Goal: Download file/media

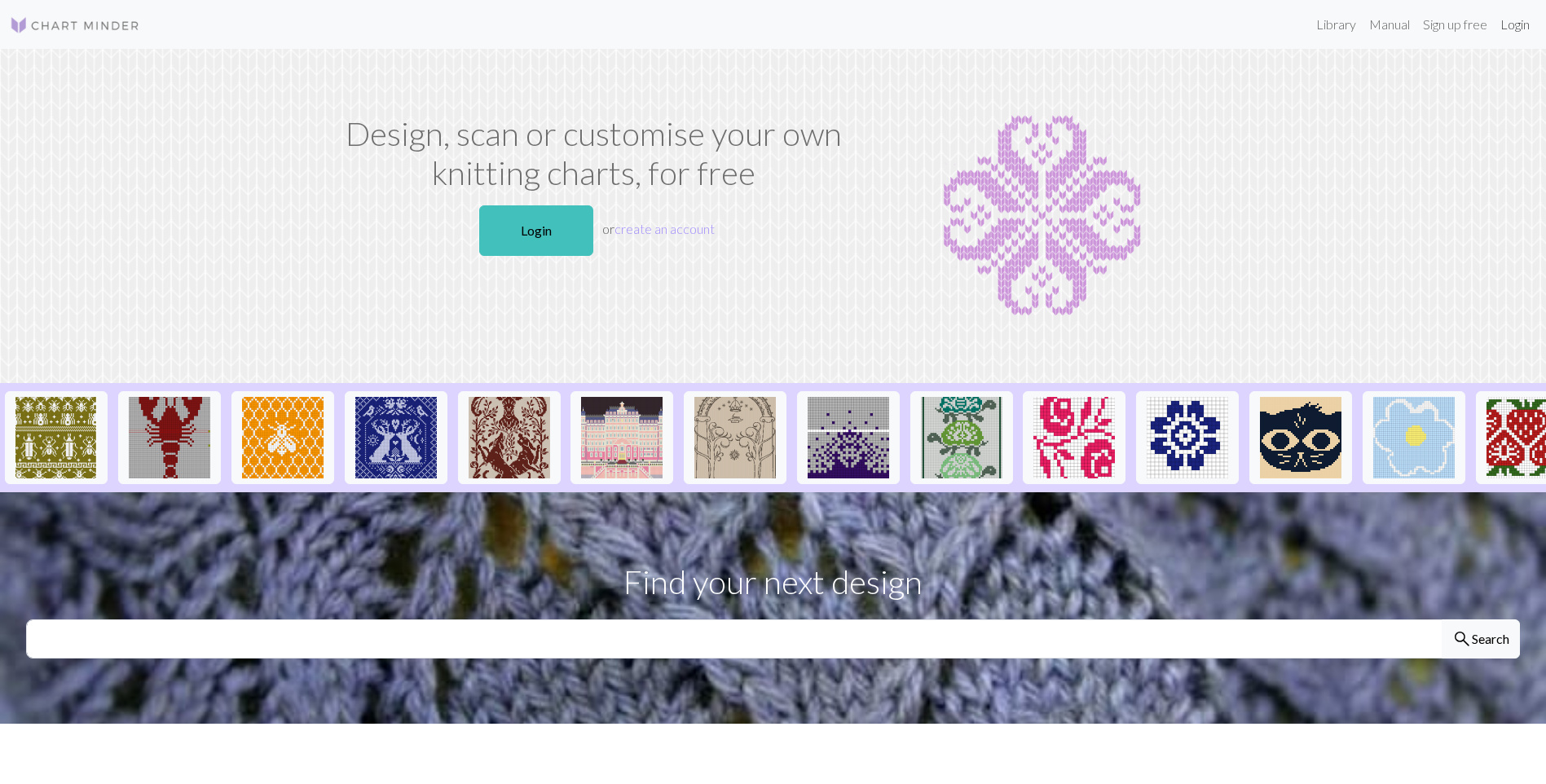
drag, startPoint x: 0, startPoint y: 0, endPoint x: 1524, endPoint y: 28, distance: 1524.3
click at [1524, 28] on link "Login" at bounding box center [1515, 25] width 43 height 33
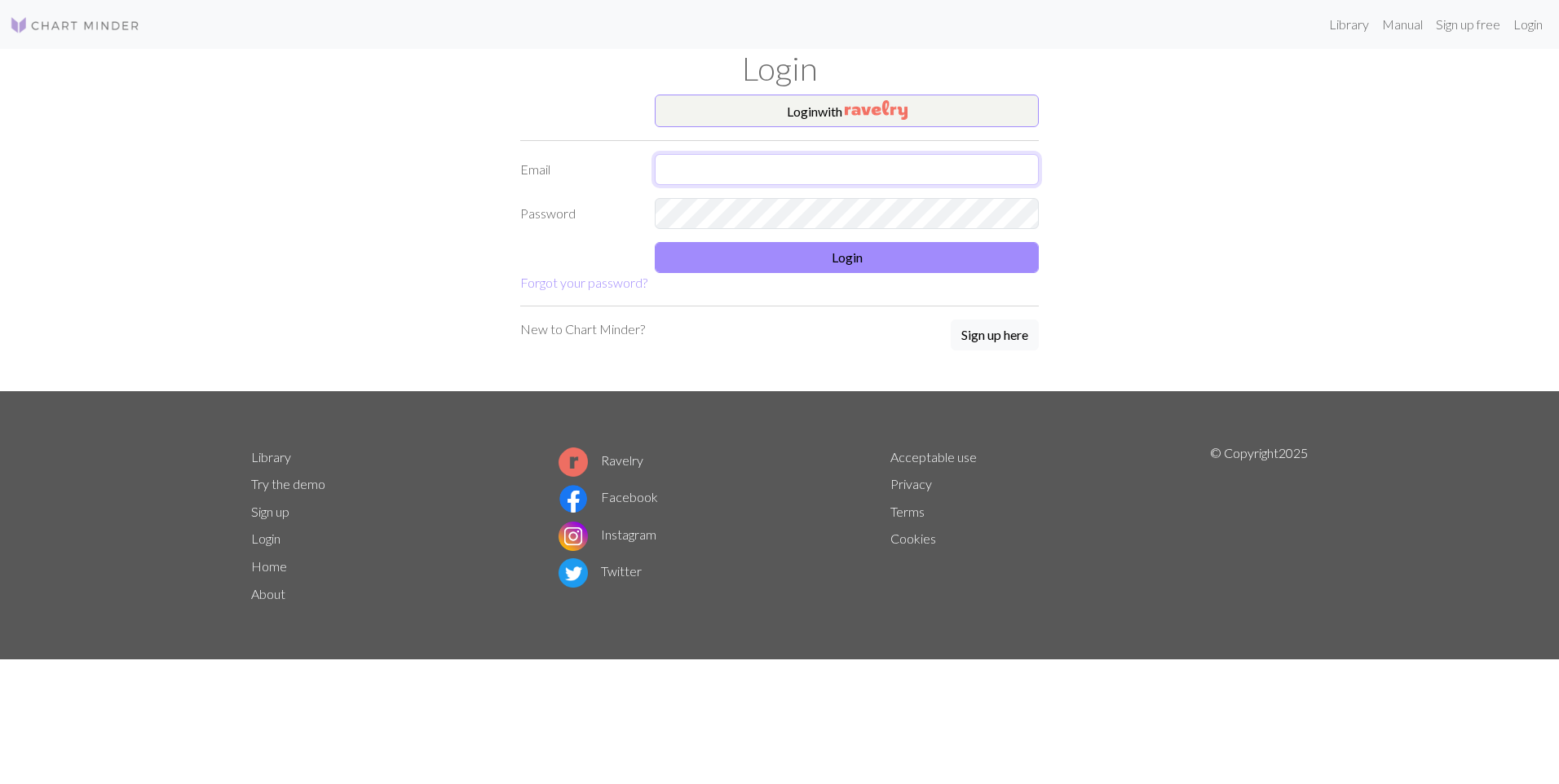
type input "jeffrey@jeffreymichael.com"
click at [858, 264] on button "Login" at bounding box center [847, 258] width 384 height 31
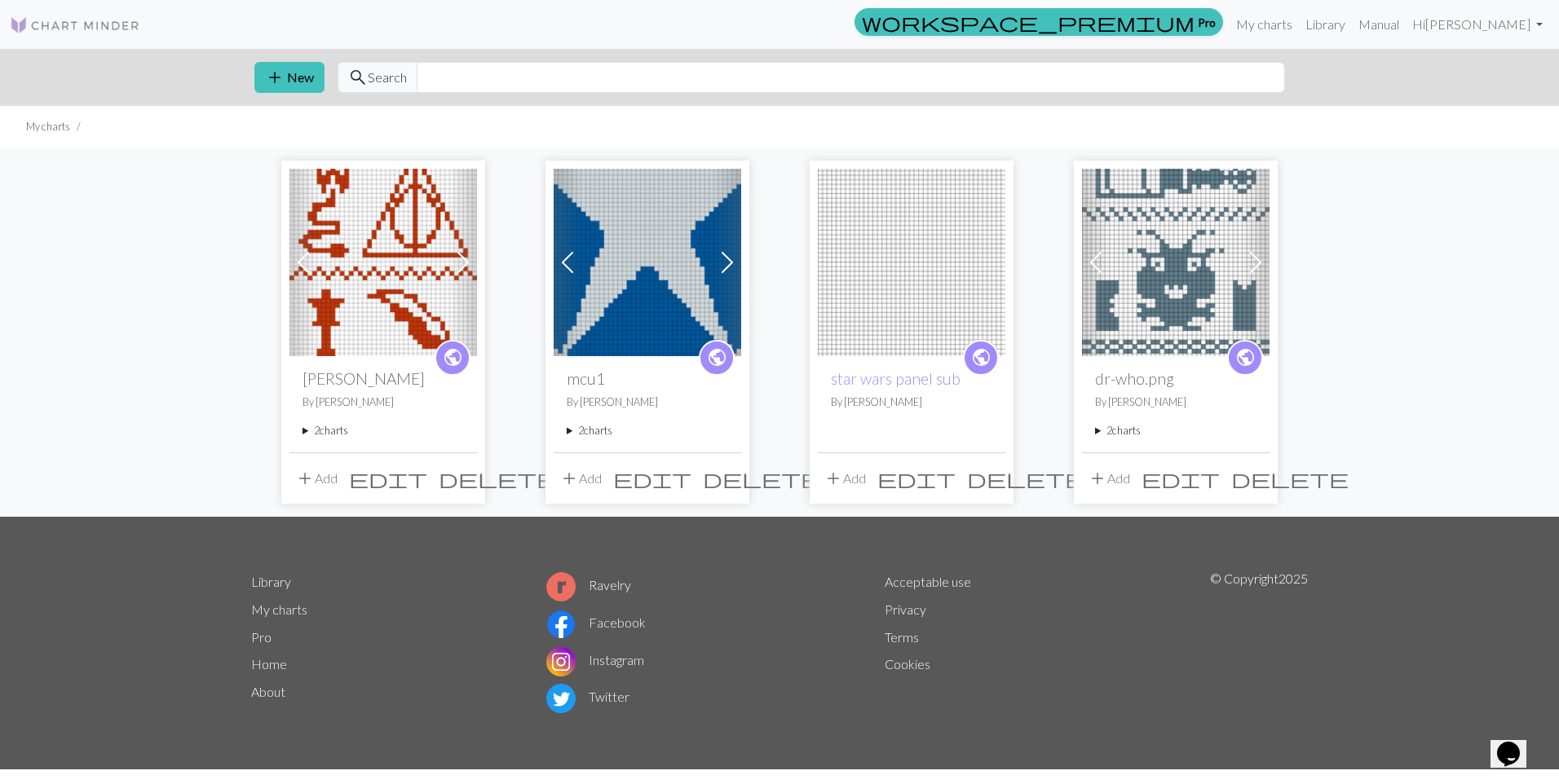
click at [651, 261] on img at bounding box center [647, 262] width 188 height 188
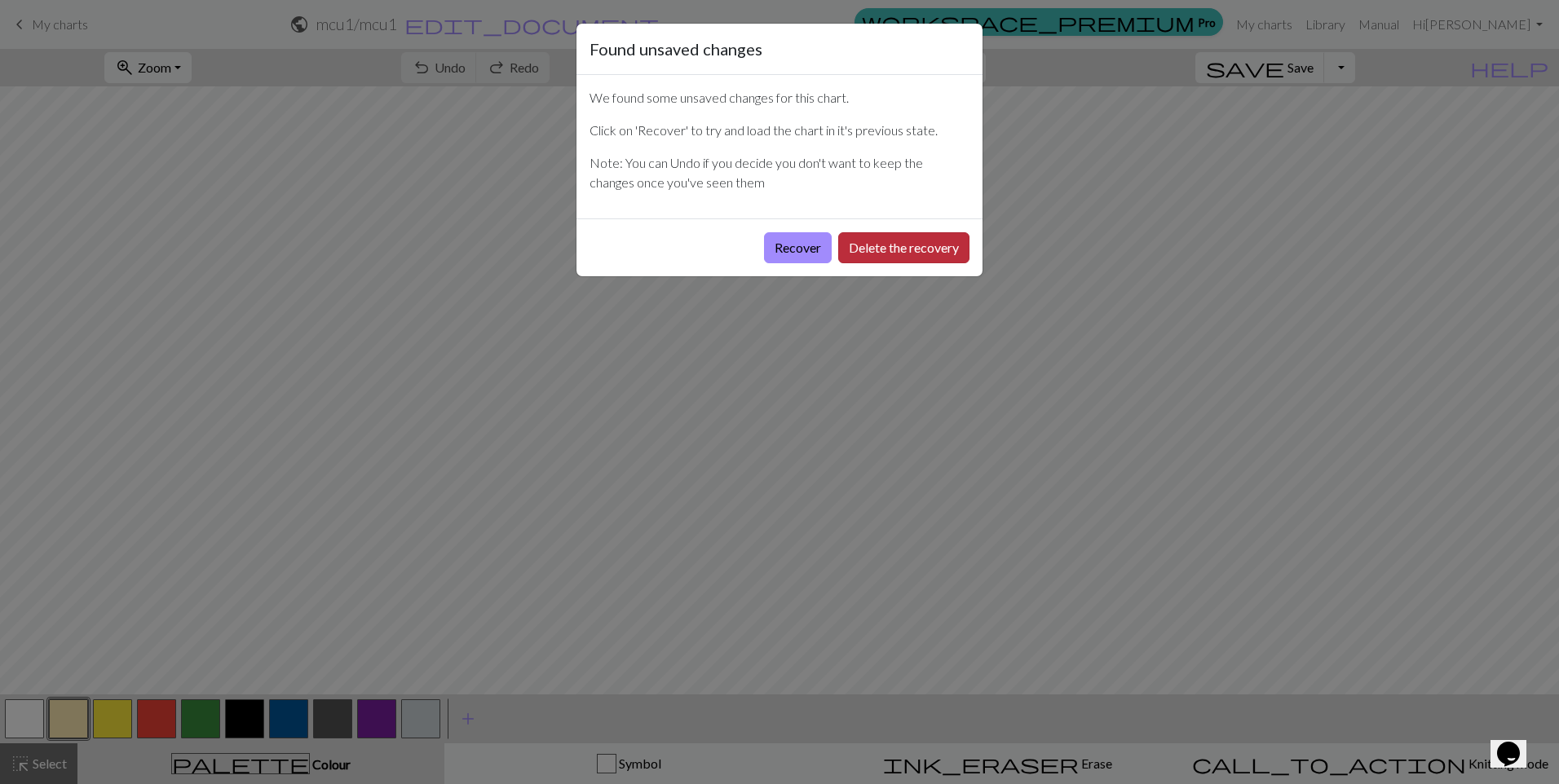
click at [866, 246] on button "Delete the recovery" at bounding box center [903, 248] width 131 height 31
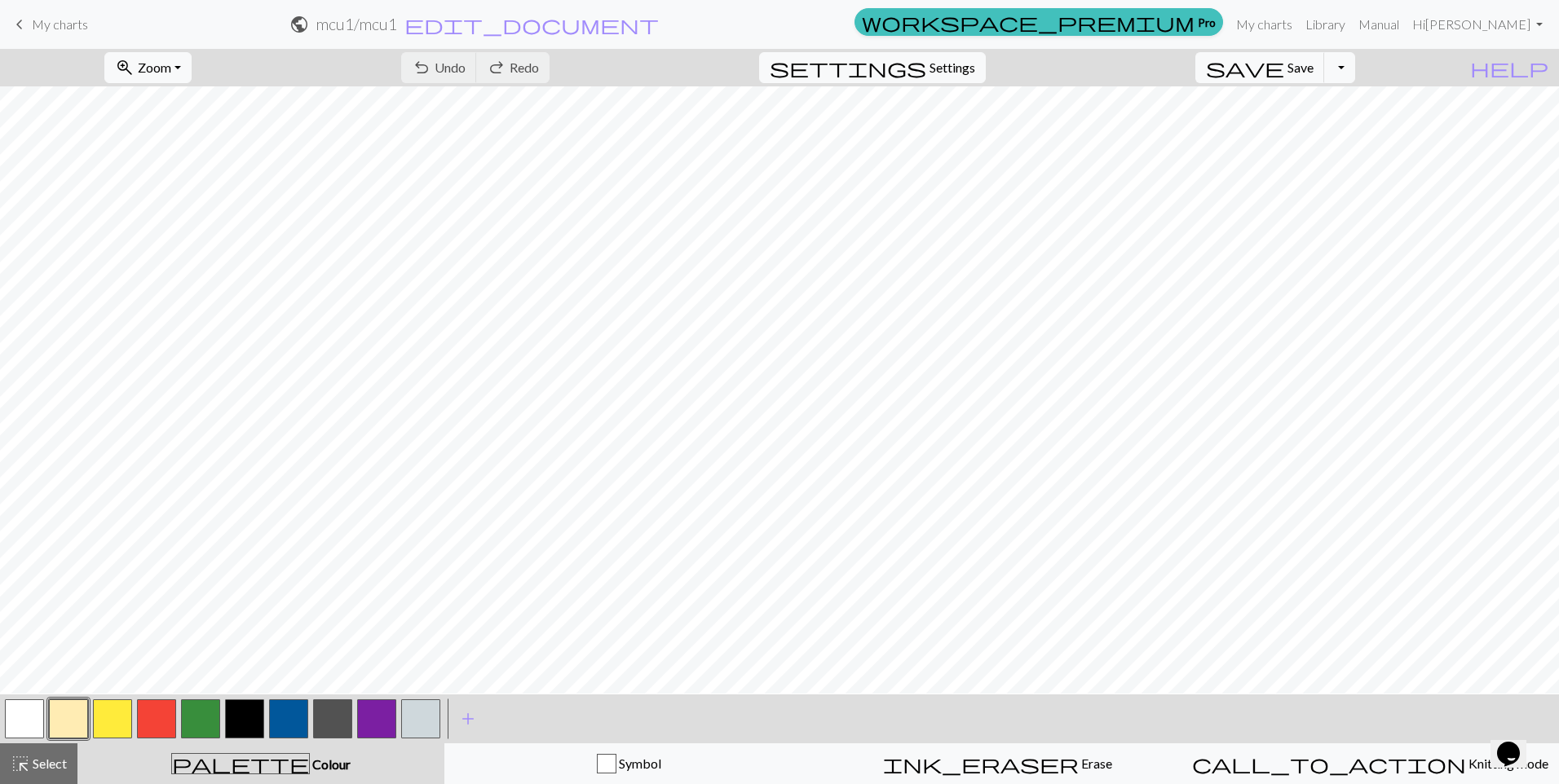
scroll to position [2689, 0]
click at [409, 712] on button "button" at bounding box center [421, 719] width 39 height 39
click at [147, 721] on button "button" at bounding box center [157, 719] width 39 height 39
click at [412, 720] on button "button" at bounding box center [421, 719] width 39 height 39
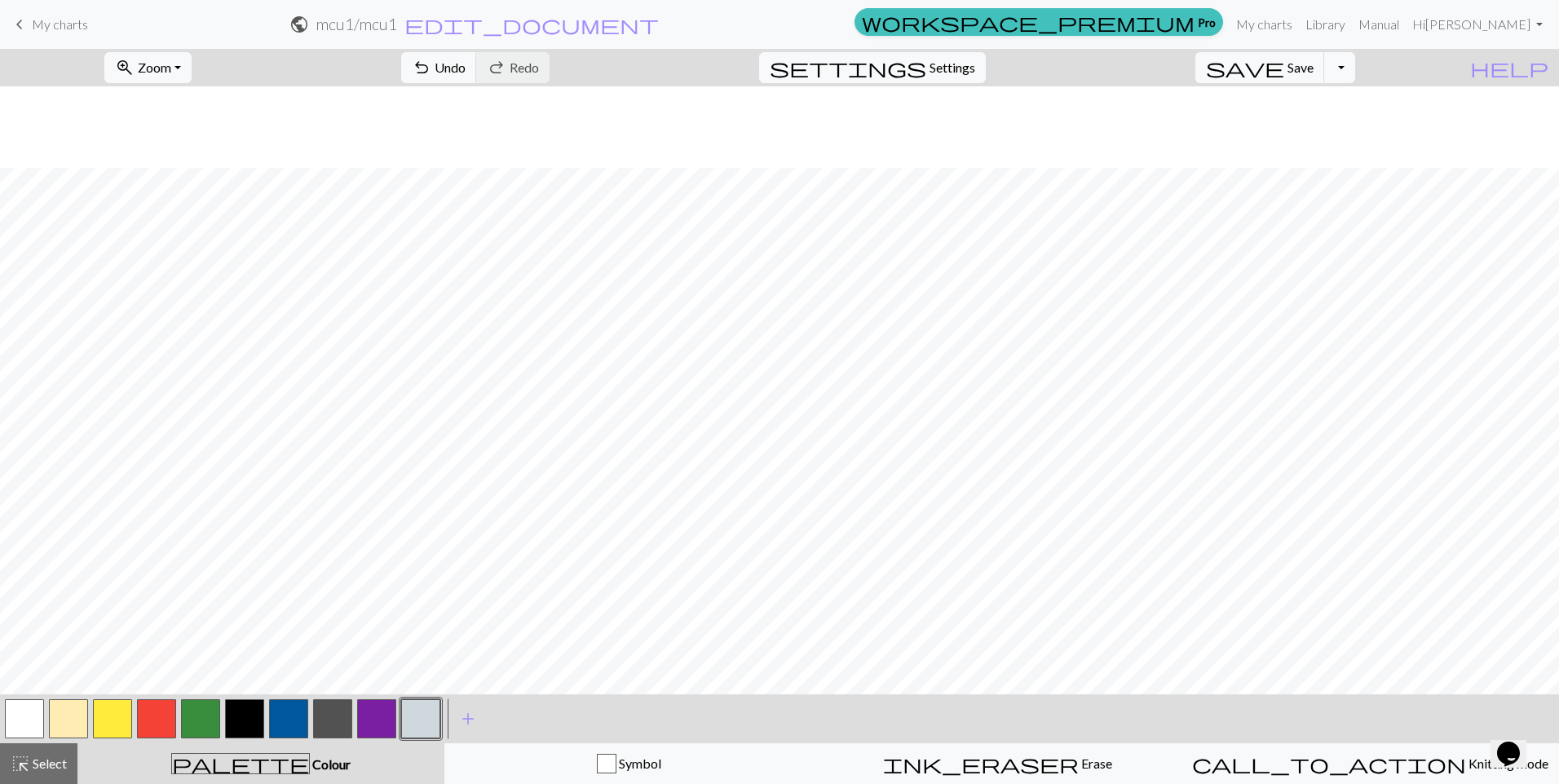
scroll to position [3097, 0]
click at [1314, 64] on span "Save" at bounding box center [1301, 67] width 26 height 16
click at [1355, 68] on button "Toggle Dropdown" at bounding box center [1340, 68] width 31 height 31
click at [1322, 123] on button "save_alt Download" at bounding box center [1220, 130] width 269 height 26
click at [135, 68] on span "zoom_in" at bounding box center [125, 68] width 20 height 23
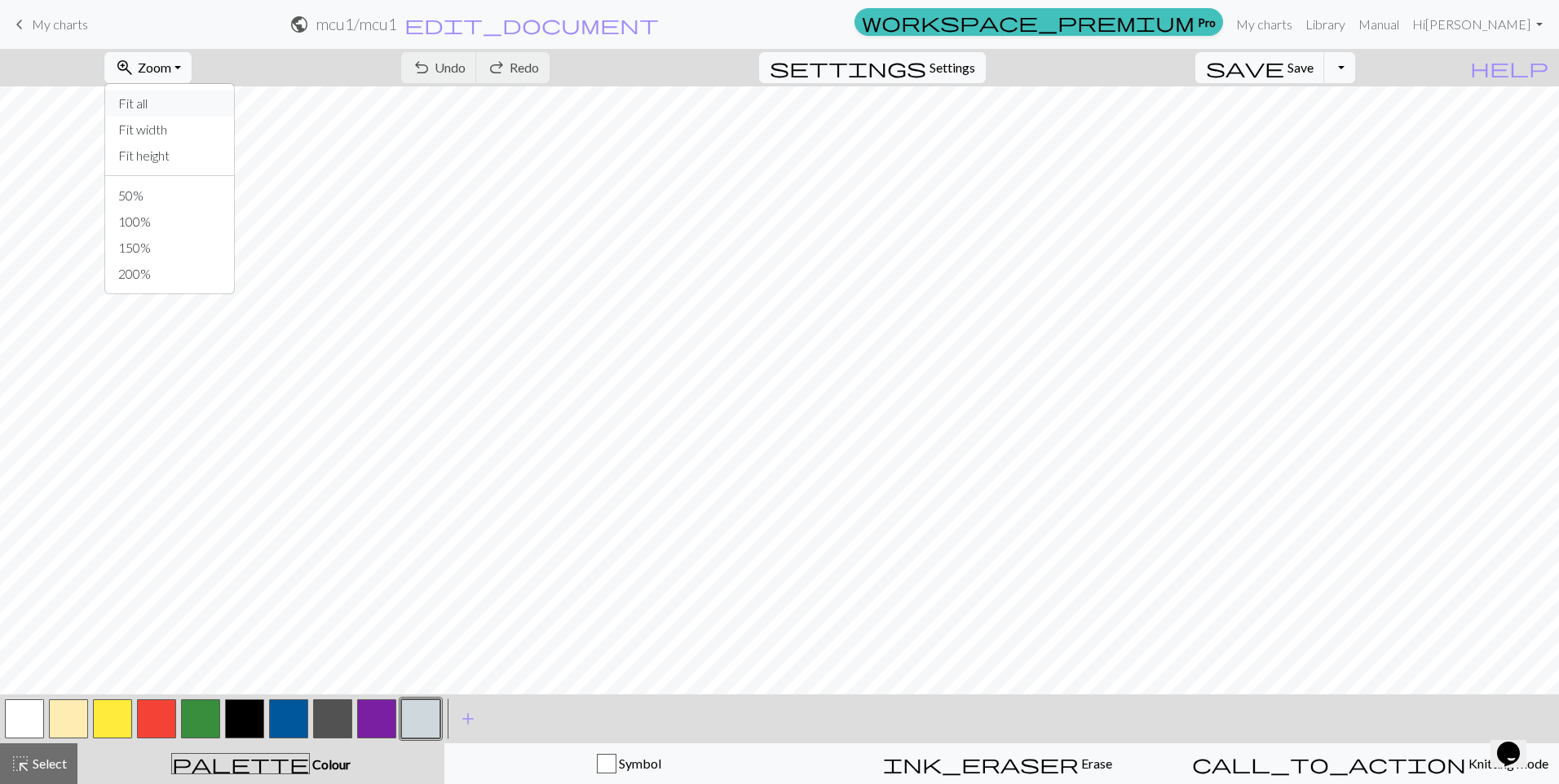
click at [176, 100] on button "Fit all" at bounding box center [169, 103] width 129 height 26
click at [899, 17] on body "keyboard_arrow_left My charts public mcu1 / mcu1 edit_document Edit settings wo…" at bounding box center [780, 392] width 1559 height 784
click at [747, 47] on button "Download" at bounding box center [740, 53] width 79 height 31
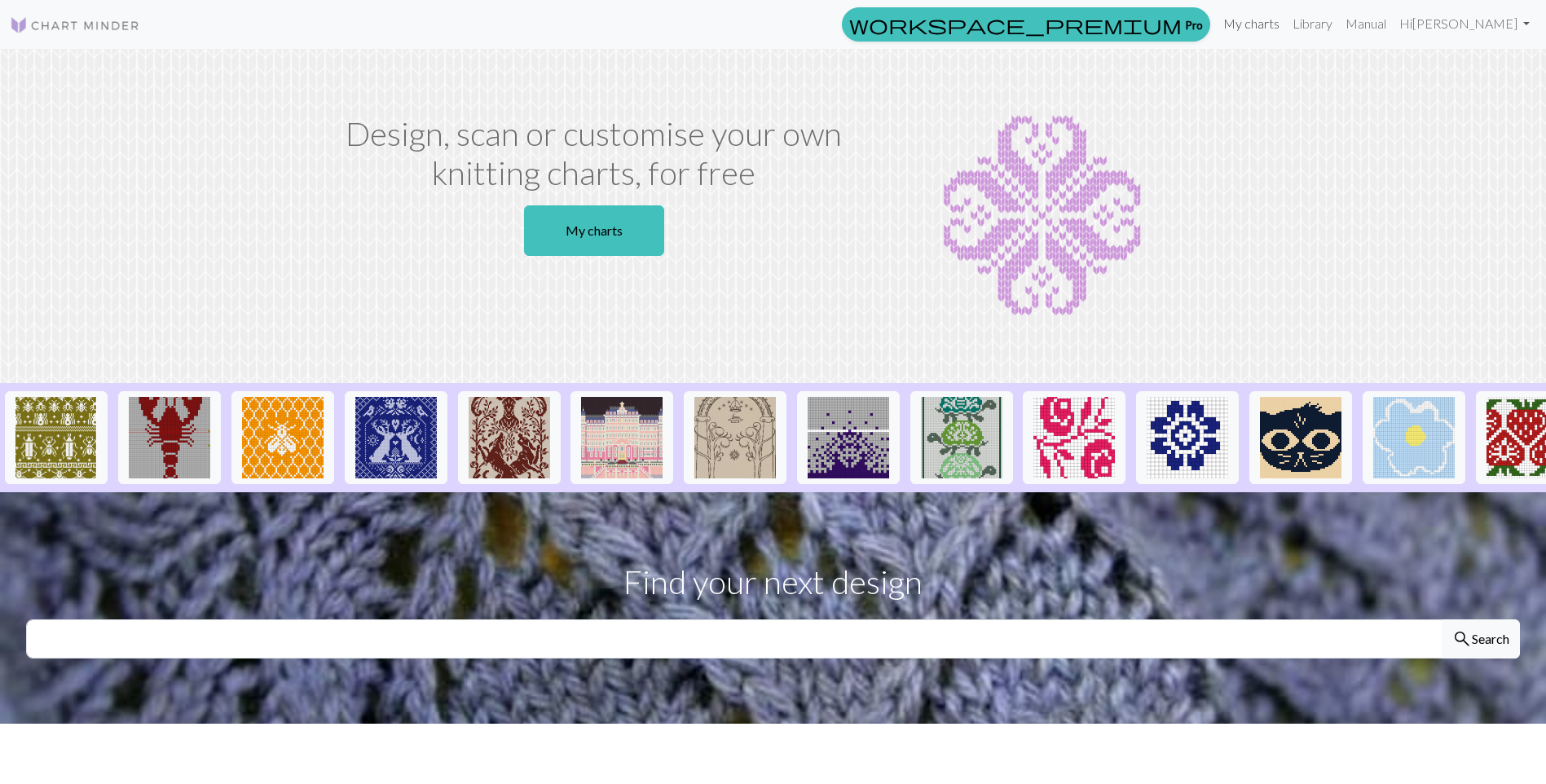
click at [1286, 24] on link "My charts" at bounding box center [1251, 24] width 69 height 33
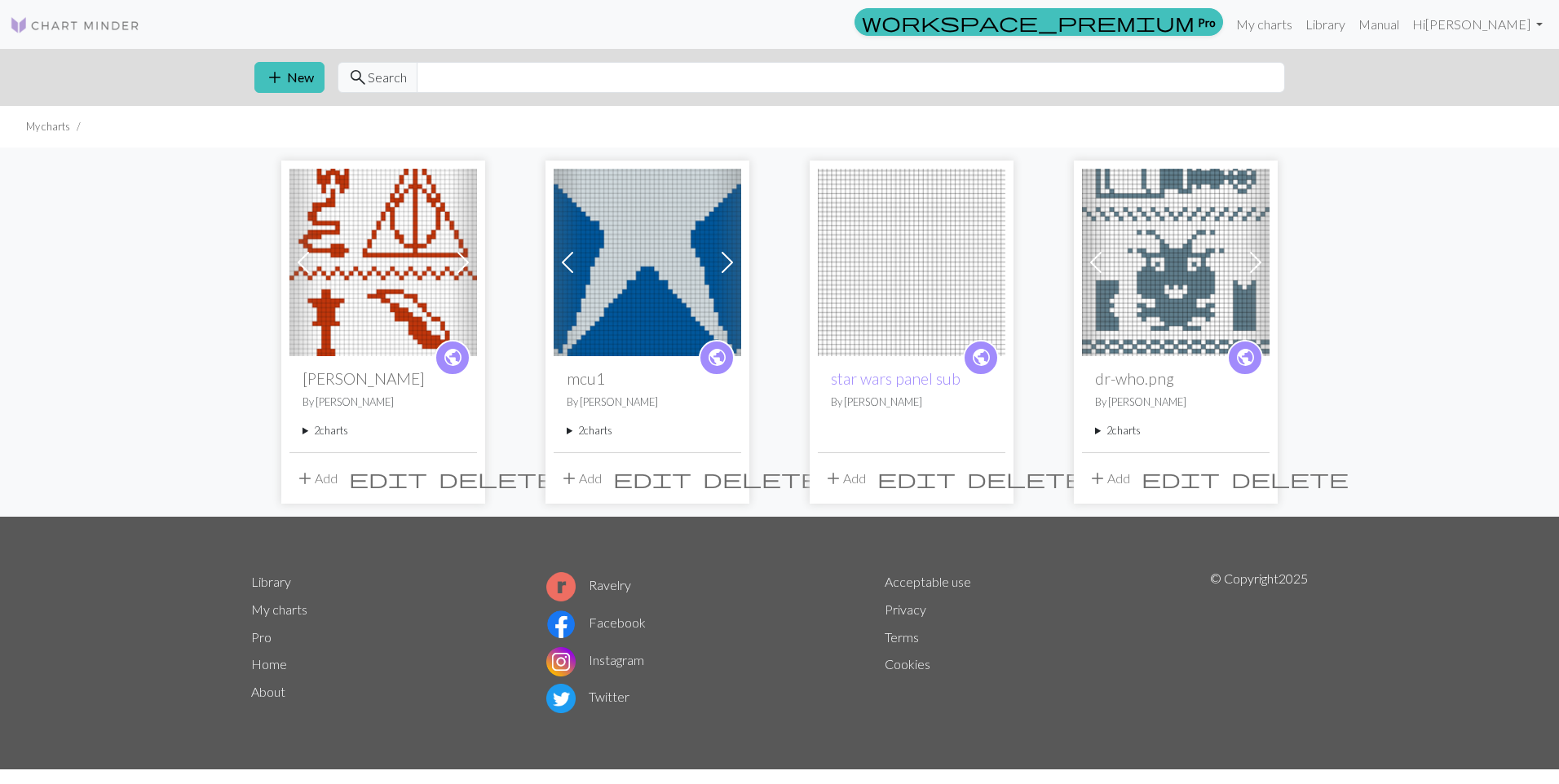
click at [645, 257] on img at bounding box center [647, 262] width 188 height 188
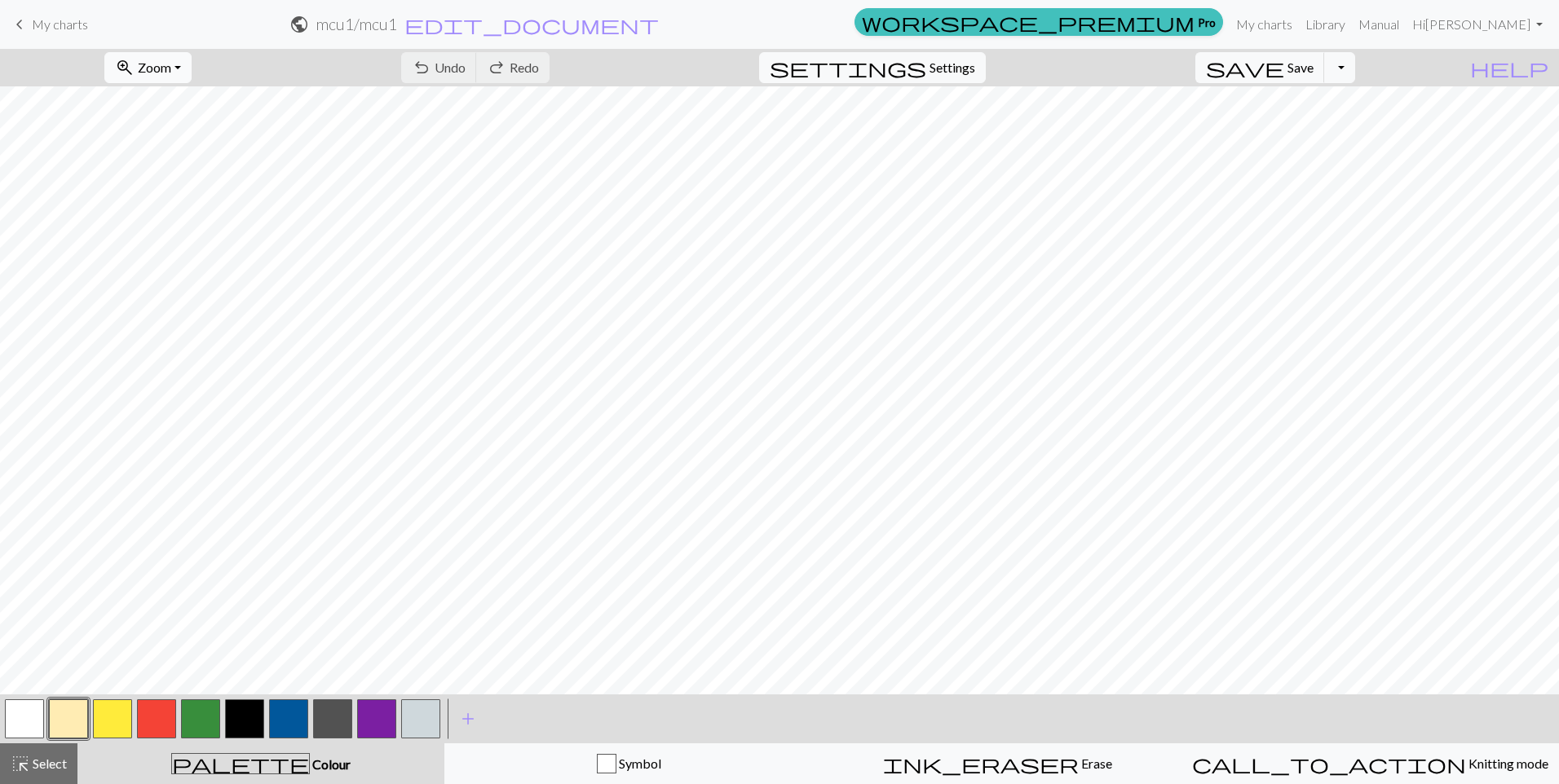
click at [171, 60] on span "Zoom" at bounding box center [154, 67] width 34 height 16
click at [173, 96] on button "Fit all" at bounding box center [169, 103] width 129 height 26
drag, startPoint x: 156, startPoint y: 709, endPoint x: 169, endPoint y: 688, distance: 24.7
click at [156, 708] on button "button" at bounding box center [157, 719] width 39 height 39
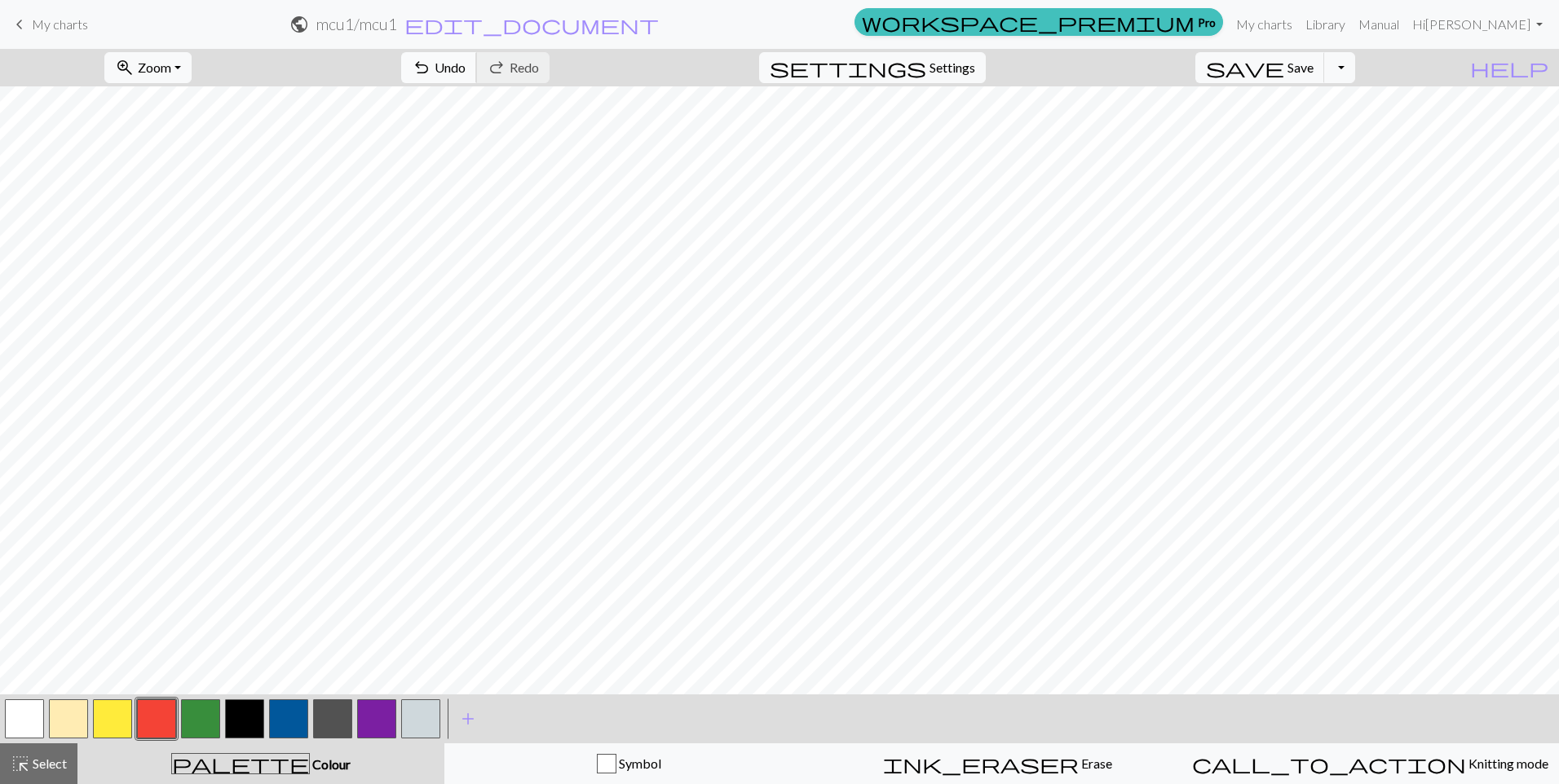
click at [465, 70] on span "Undo" at bounding box center [450, 67] width 31 height 16
click at [465, 67] on span "Undo" at bounding box center [450, 67] width 31 height 16
click at [1320, 75] on button "save Save Save" at bounding box center [1260, 68] width 130 height 31
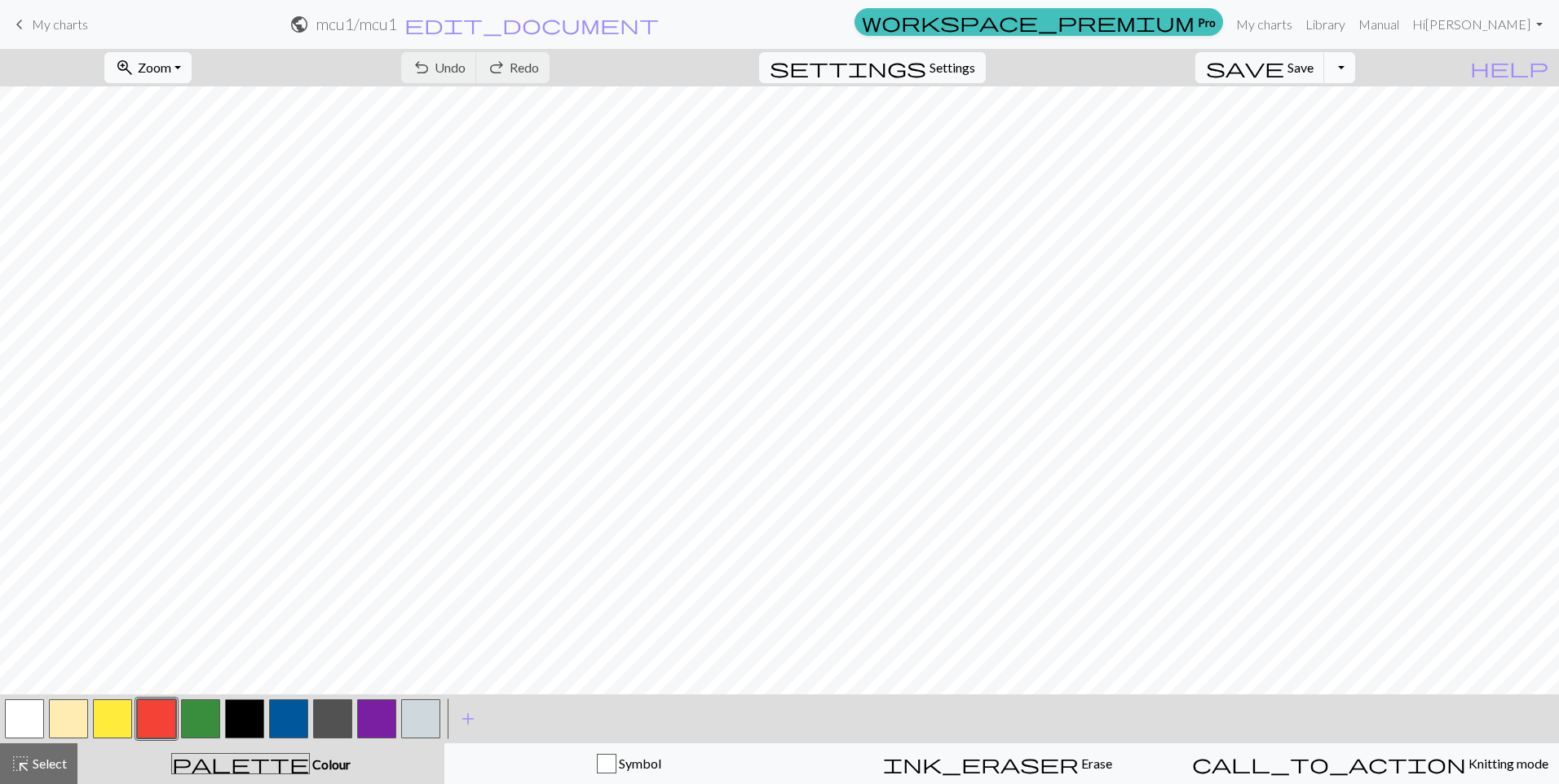
click at [1355, 66] on button "Toggle Dropdown" at bounding box center [1340, 68] width 31 height 31
click at [1323, 128] on button "save_alt Download" at bounding box center [1220, 130] width 269 height 26
click at [801, 11] on form "public mcu1 / mcu1 edit_document Edit settings" at bounding box center [474, 24] width 747 height 32
click at [777, 18] on form "public mcu1 / mcu1 edit_document Edit settings" at bounding box center [474, 24] width 747 height 32
click at [848, 21] on form "public mcu1 / mcu1 edit_document Edit settings" at bounding box center [474, 24] width 747 height 32
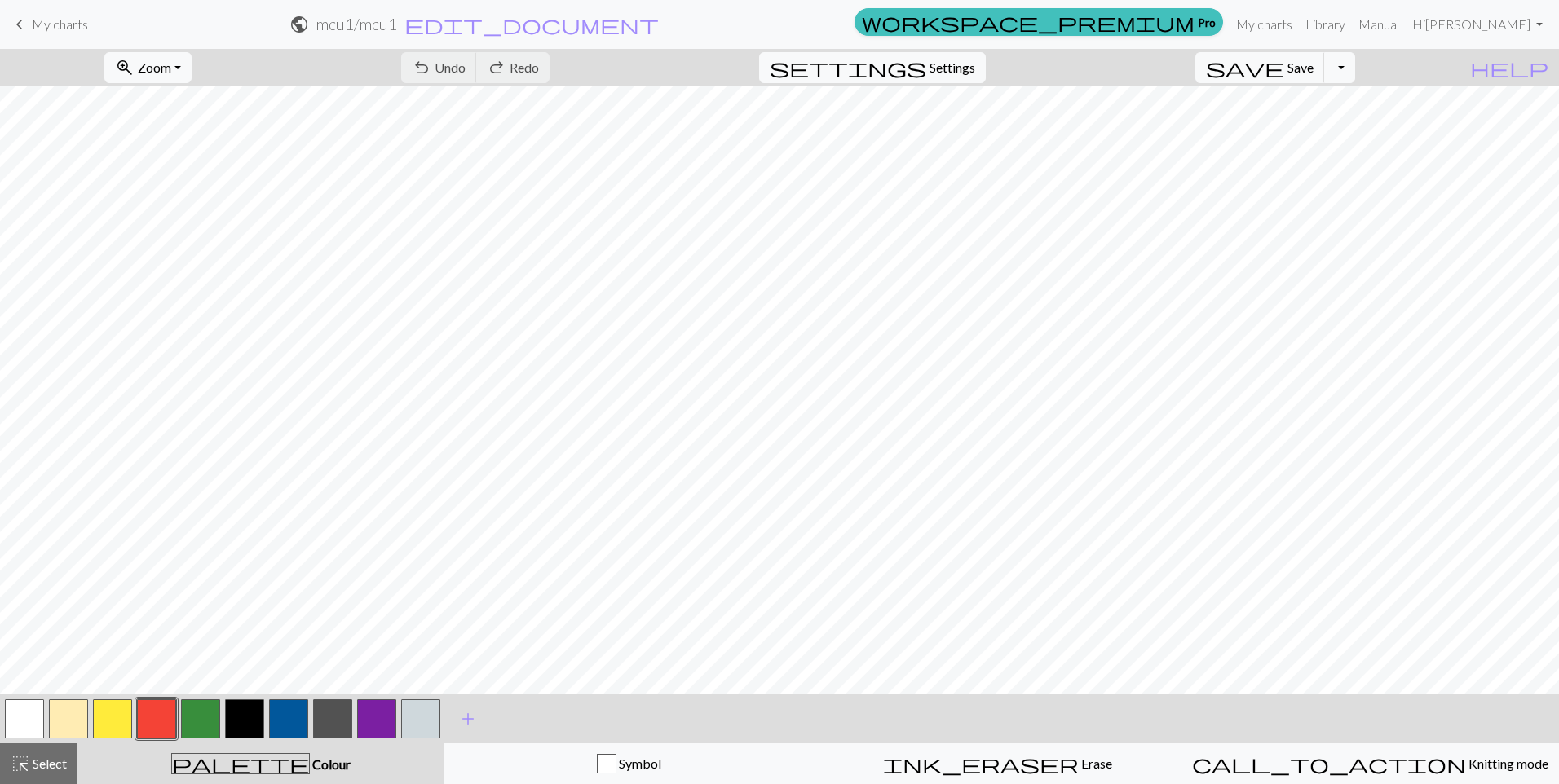
click at [811, 30] on form "public mcu1 / mcu1 edit_document Edit settings" at bounding box center [474, 24] width 747 height 32
click at [848, 21] on form "public mcu1 / mcu1 edit_document Edit settings" at bounding box center [474, 24] width 747 height 32
click at [1355, 66] on button "Toggle Dropdown" at bounding box center [1340, 68] width 31 height 31
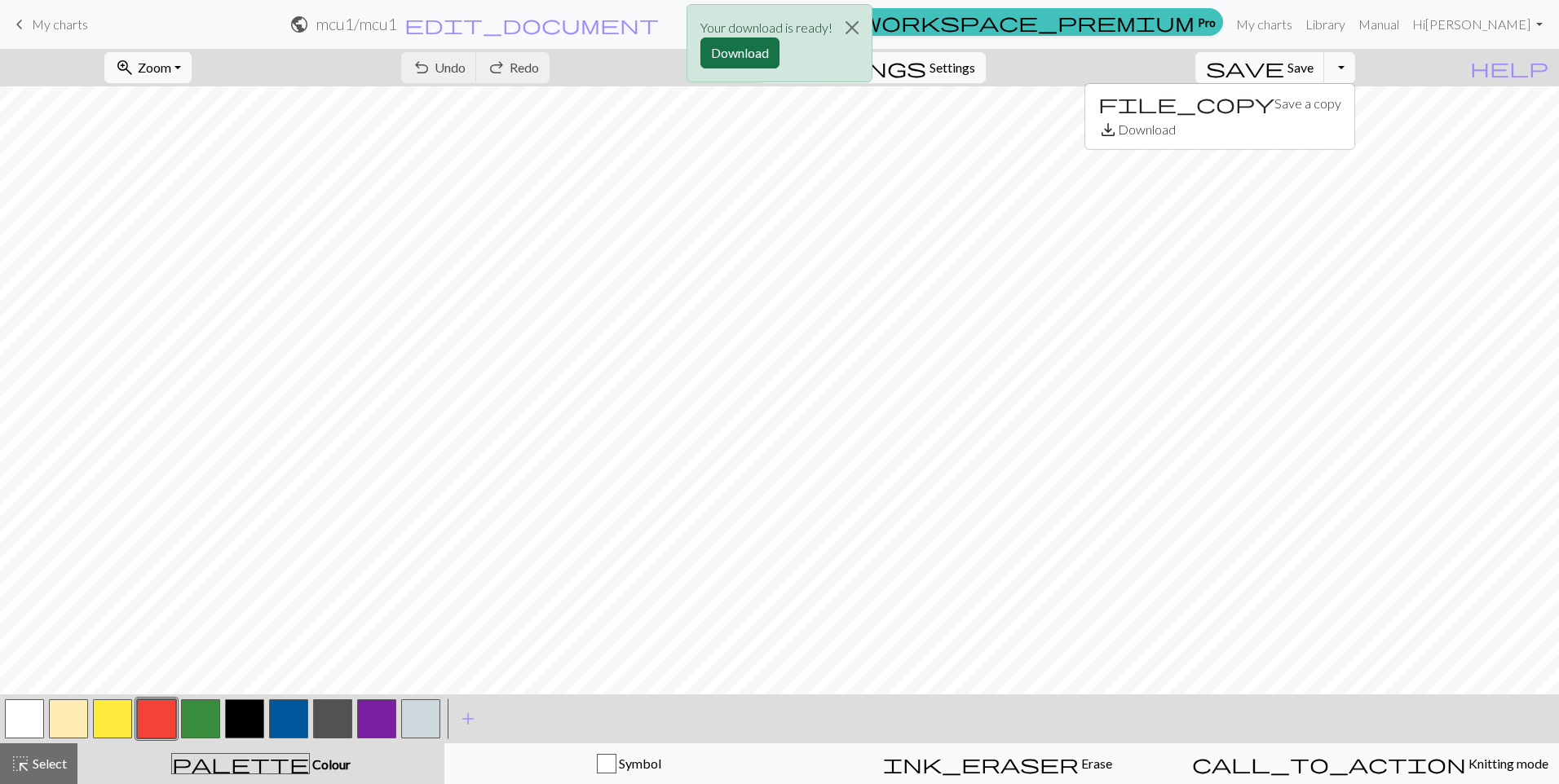
click at [761, 45] on button "Download" at bounding box center [740, 53] width 79 height 31
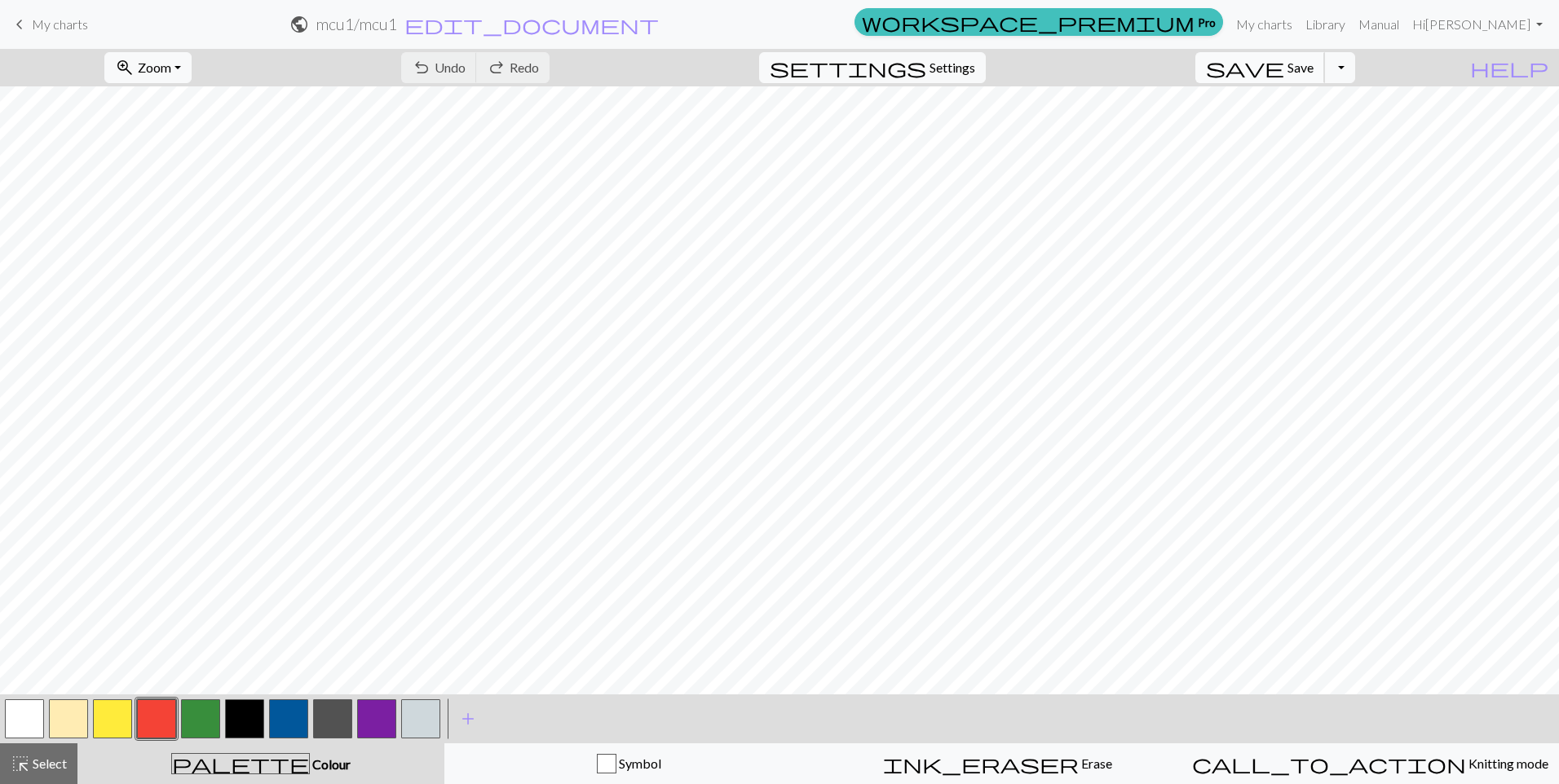
drag, startPoint x: 1308, startPoint y: 70, endPoint x: 1323, endPoint y: 62, distance: 17.0
click at [1284, 70] on span "save" at bounding box center [1245, 68] width 78 height 23
